Goal: Transaction & Acquisition: Purchase product/service

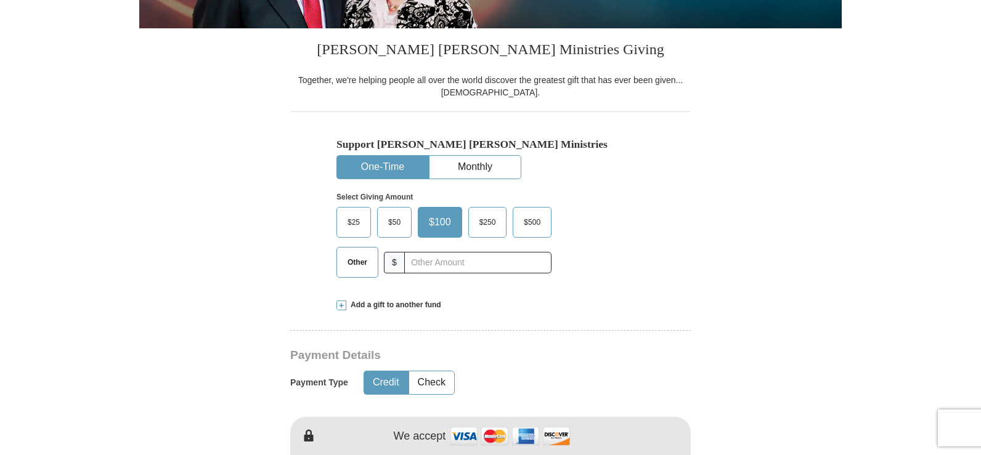
scroll to position [308, 0]
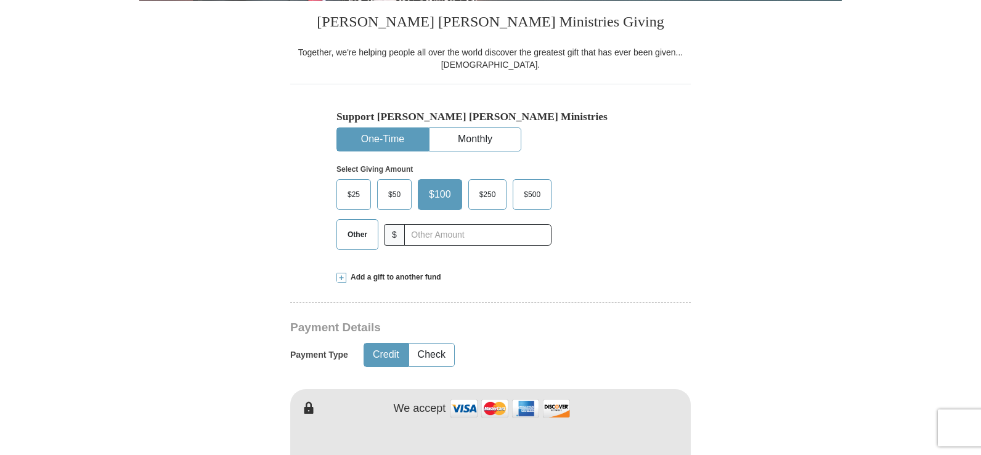
click at [413, 278] on span "Add a gift to another fund" at bounding box center [393, 277] width 95 height 10
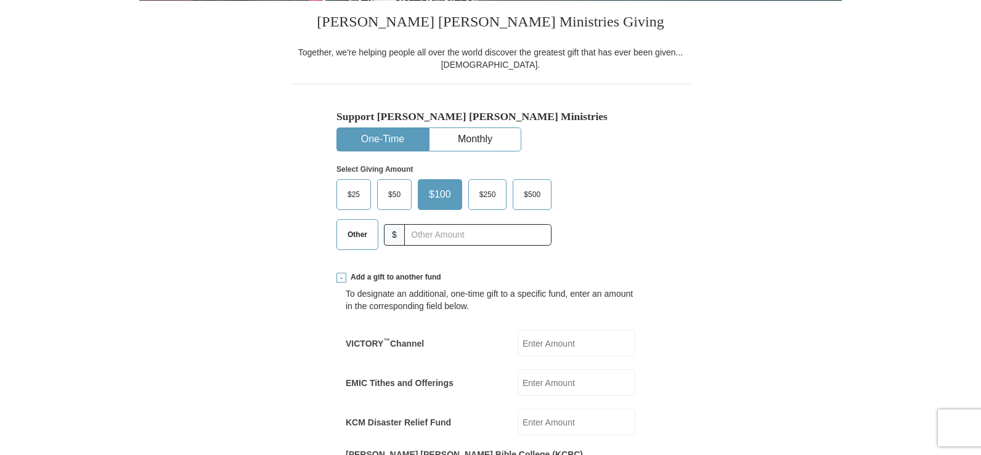
click at [559, 383] on input "EMIC Tithes and Offerings" at bounding box center [576, 383] width 118 height 26
click at [469, 237] on input "text" at bounding box center [477, 235] width 147 height 22
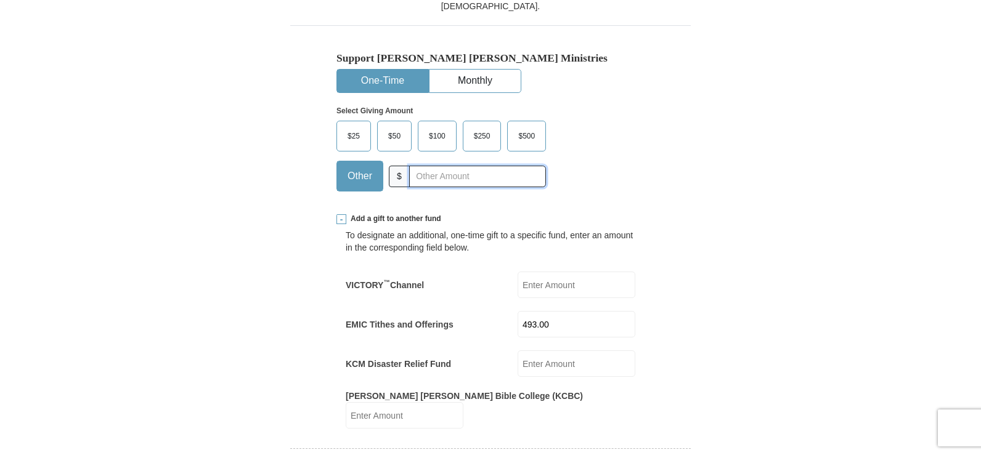
scroll to position [370, 0]
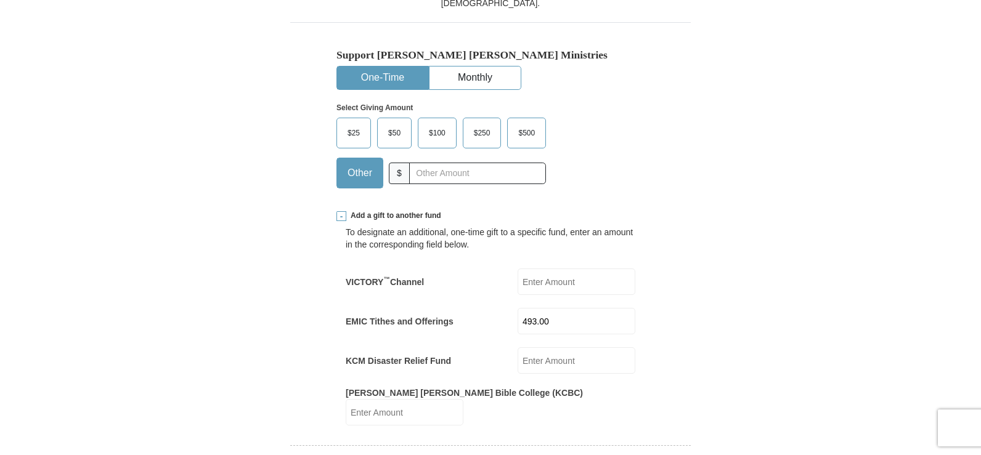
click at [574, 324] on input "493.00" at bounding box center [576, 321] width 118 height 26
drag, startPoint x: 567, startPoint y: 323, endPoint x: 492, endPoint y: 320, distance: 75.2
click at [492, 320] on div "EMIC Tithes and Offerings 493.00 EMIC Tithes and Offerings Amount must be a val…" at bounding box center [491, 321] width 290 height 26
type input "543.00"
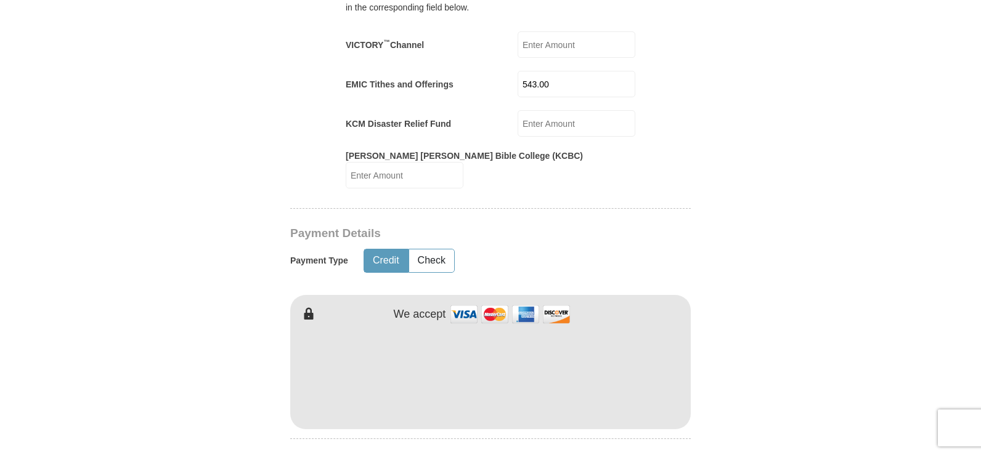
scroll to position [616, 0]
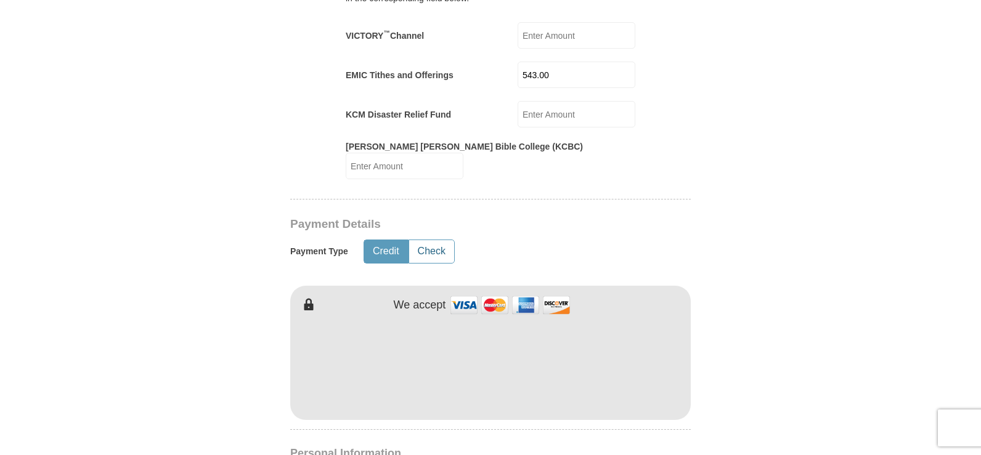
click at [436, 240] on button "Check" at bounding box center [431, 251] width 45 height 23
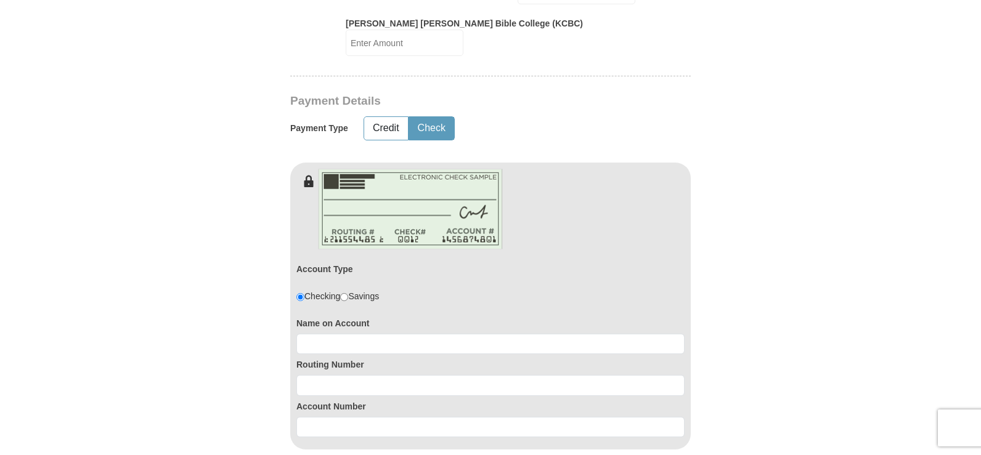
scroll to position [801, 0]
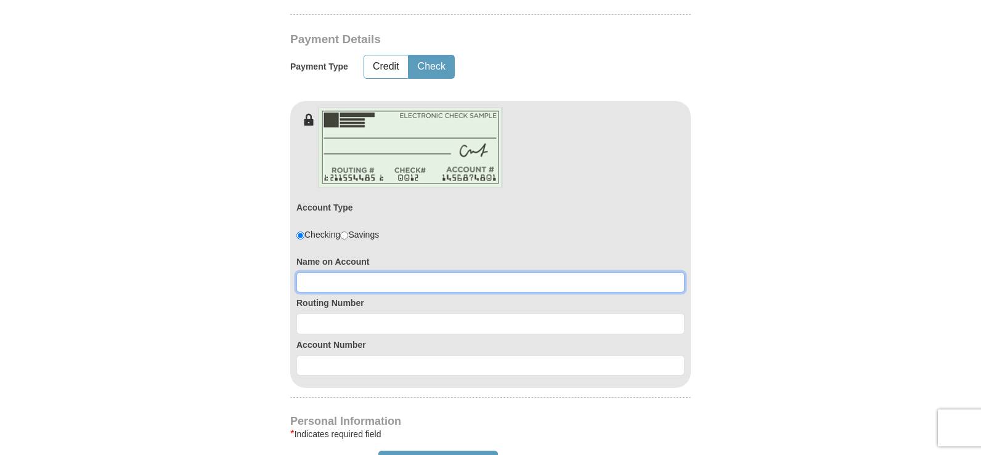
click at [372, 272] on input at bounding box center [490, 282] width 388 height 21
type input "[PERSON_NAME]"
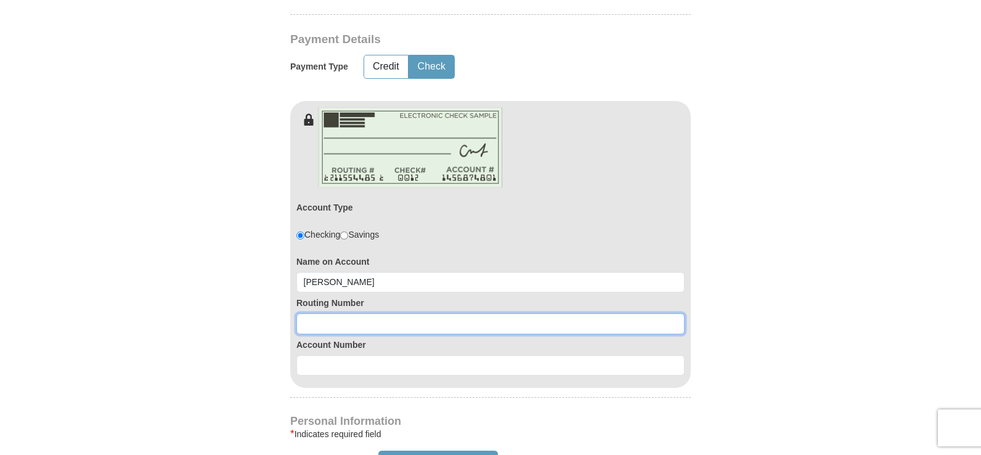
click at [373, 315] on input at bounding box center [490, 324] width 388 height 21
type input "303184856"
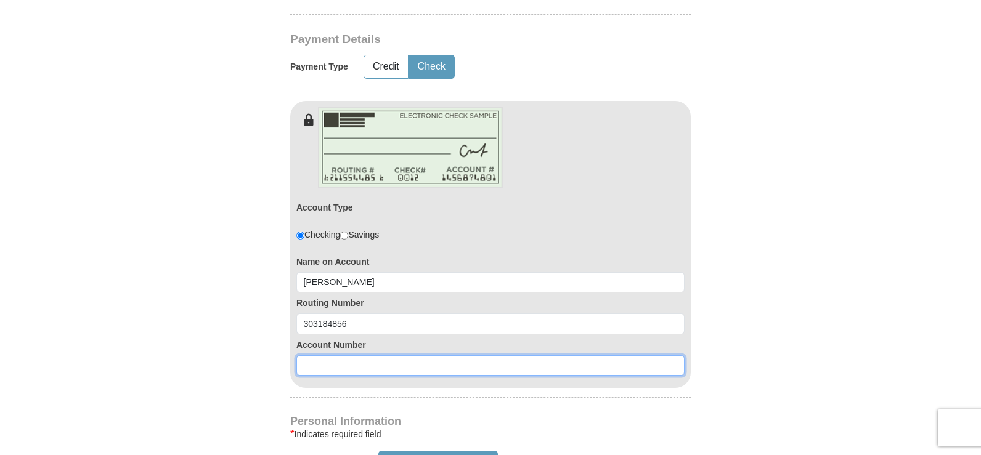
click at [381, 359] on input at bounding box center [490, 365] width 388 height 21
type input "7100001552015"
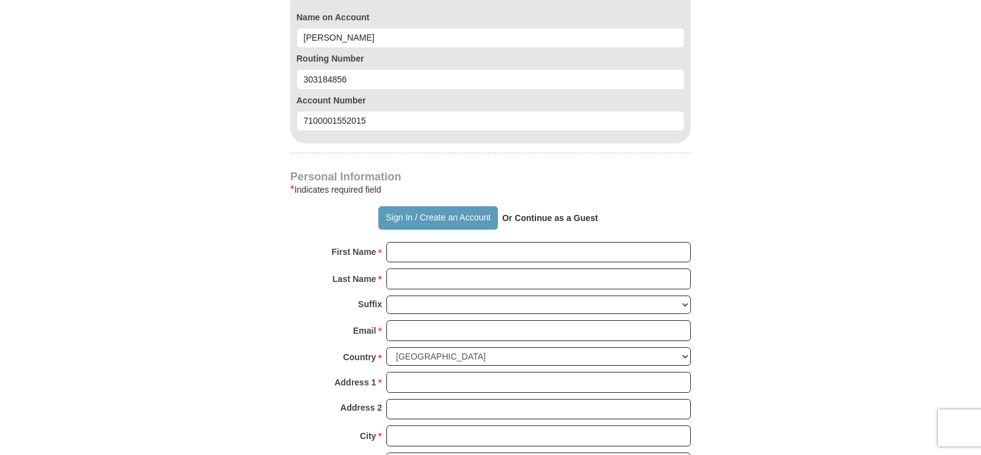
scroll to position [1047, 0]
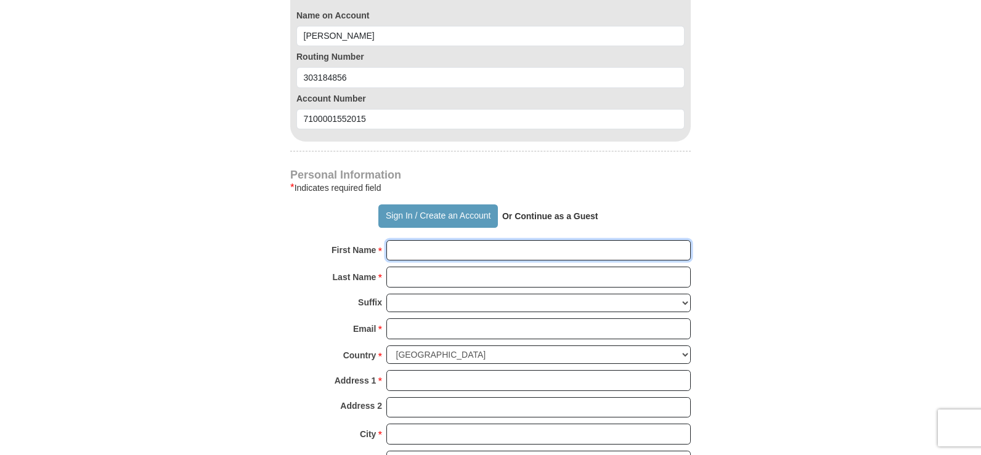
click at [426, 240] on input "First Name *" at bounding box center [538, 250] width 304 height 21
type input "[PERSON_NAME]"
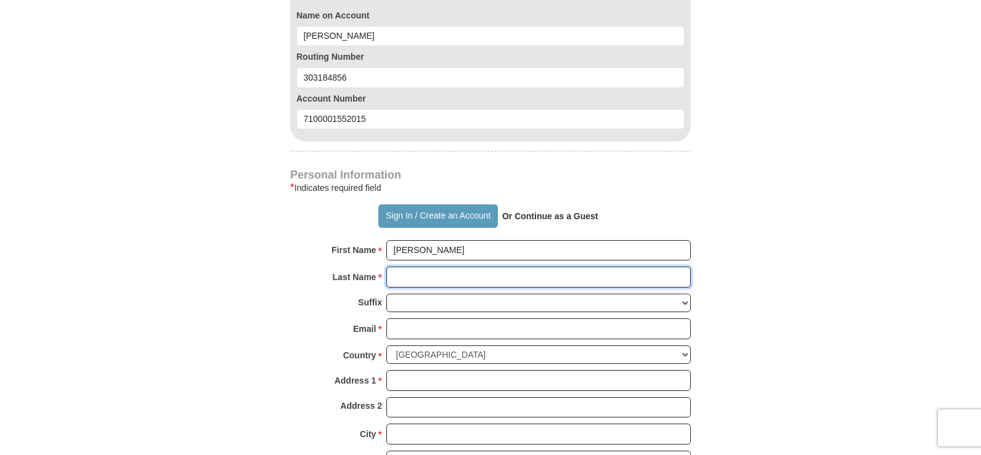
type input "Ogin"
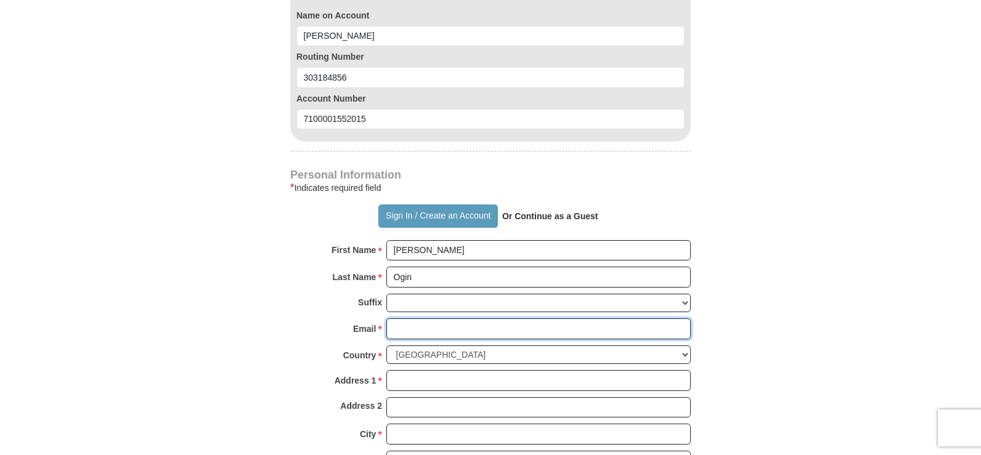
type input "[EMAIL_ADDRESS][DOMAIN_NAME]"
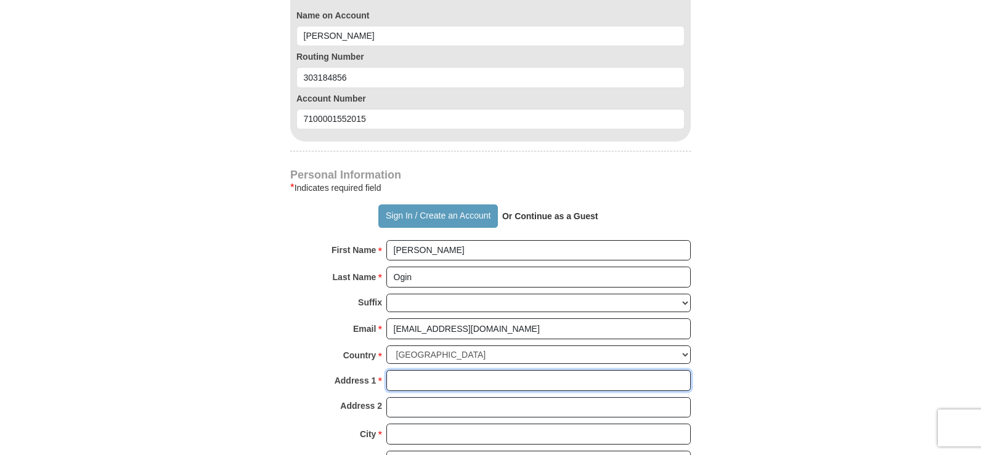
type input "[STREET_ADDRESS]"
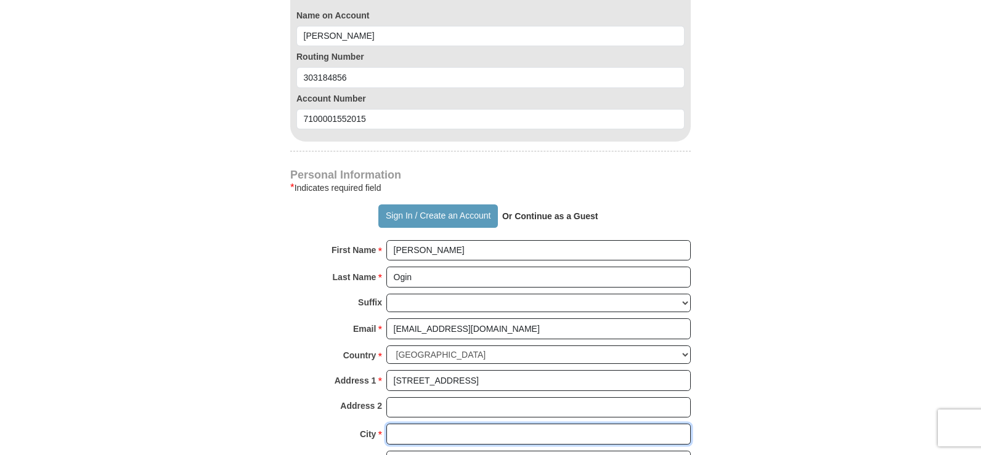
type input "[PERSON_NAME]"
select select "OK"
type input "73505-6808"
type input "5393022932"
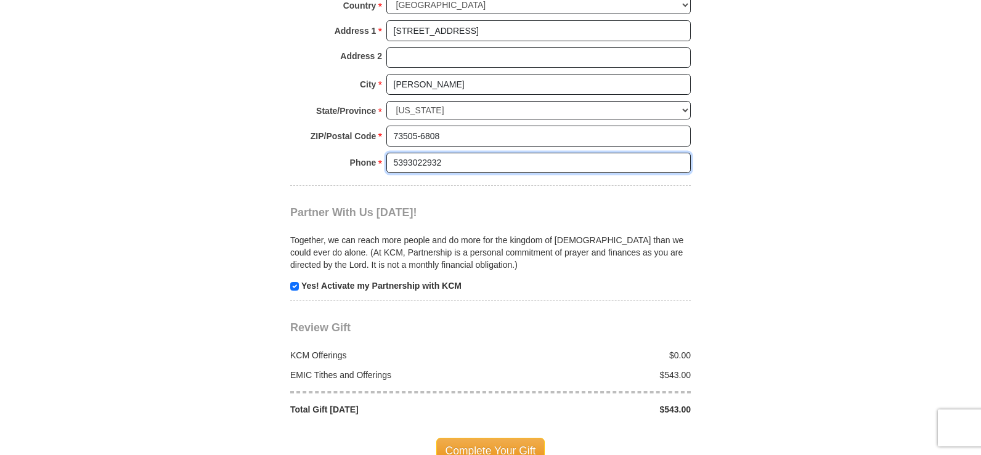
scroll to position [1506, 0]
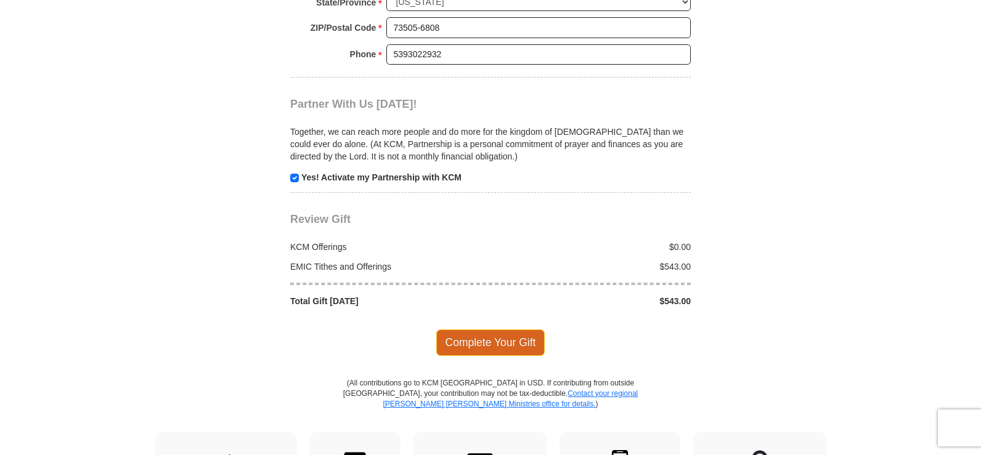
click at [482, 332] on span "Complete Your Gift" at bounding box center [490, 343] width 109 height 26
